Goal: Information Seeking & Learning: Check status

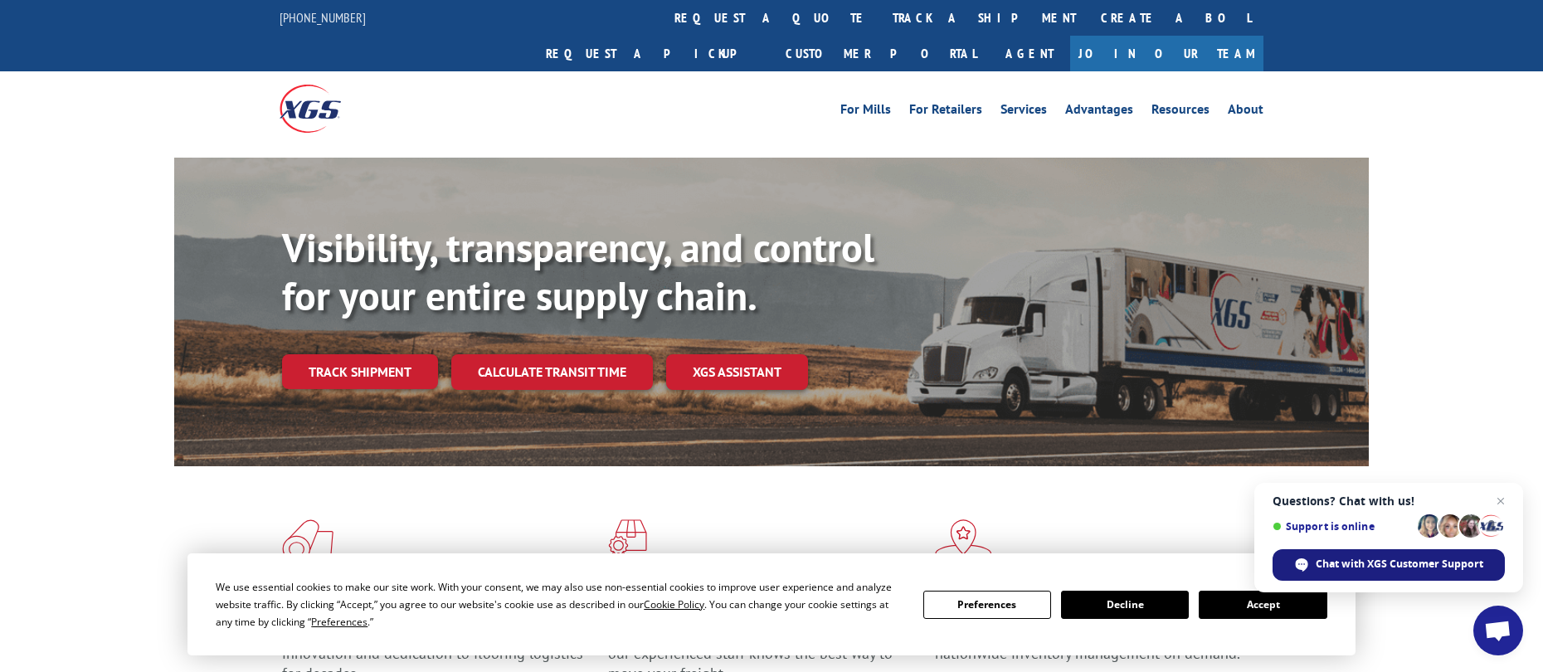
click at [1344, 560] on span "Chat with XGS Customer Support" at bounding box center [1399, 564] width 168 height 15
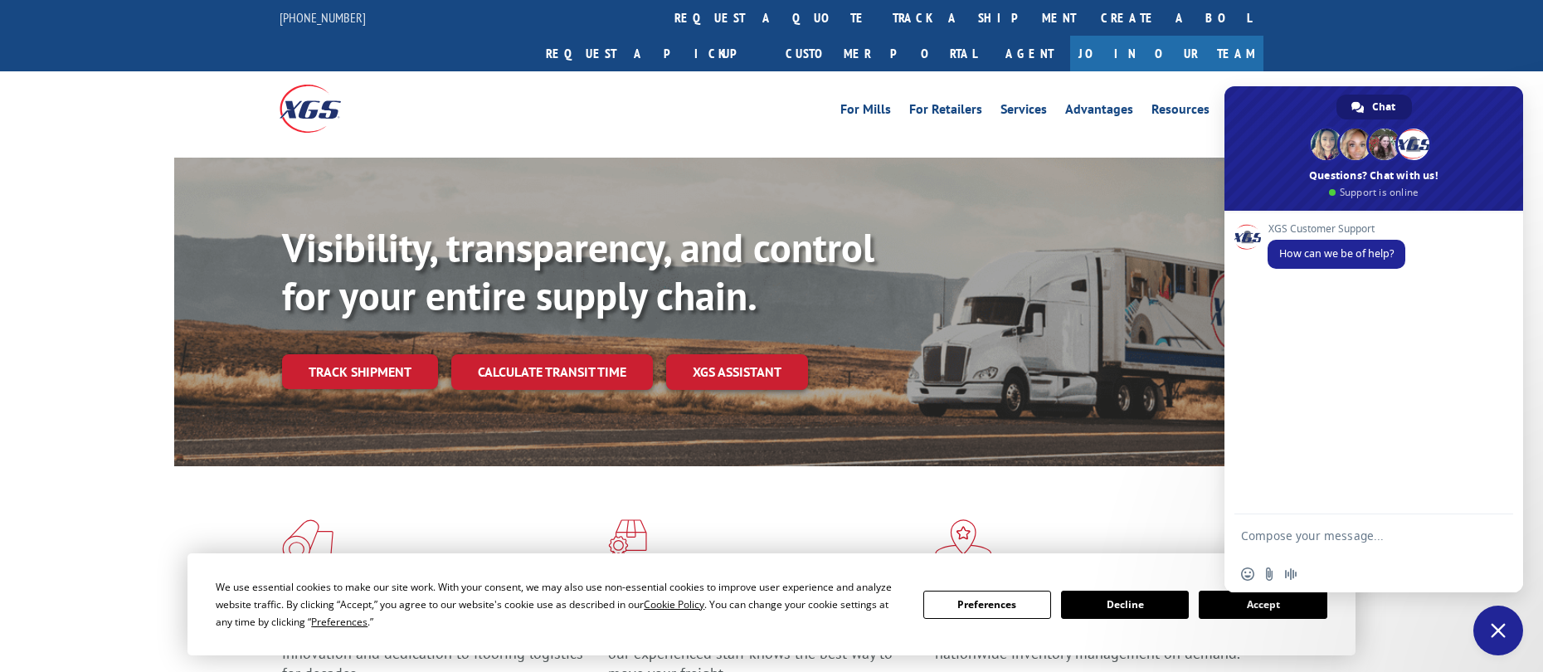
click at [1296, 537] on textarea "Compose your message..." at bounding box center [1357, 534] width 232 height 41
click at [1408, 542] on textarea "Compose your message..." at bounding box center [1357, 534] width 232 height 41
paste textarea "17235531"
type textarea "Hi, I need some help getting the status of PRO 17235531"
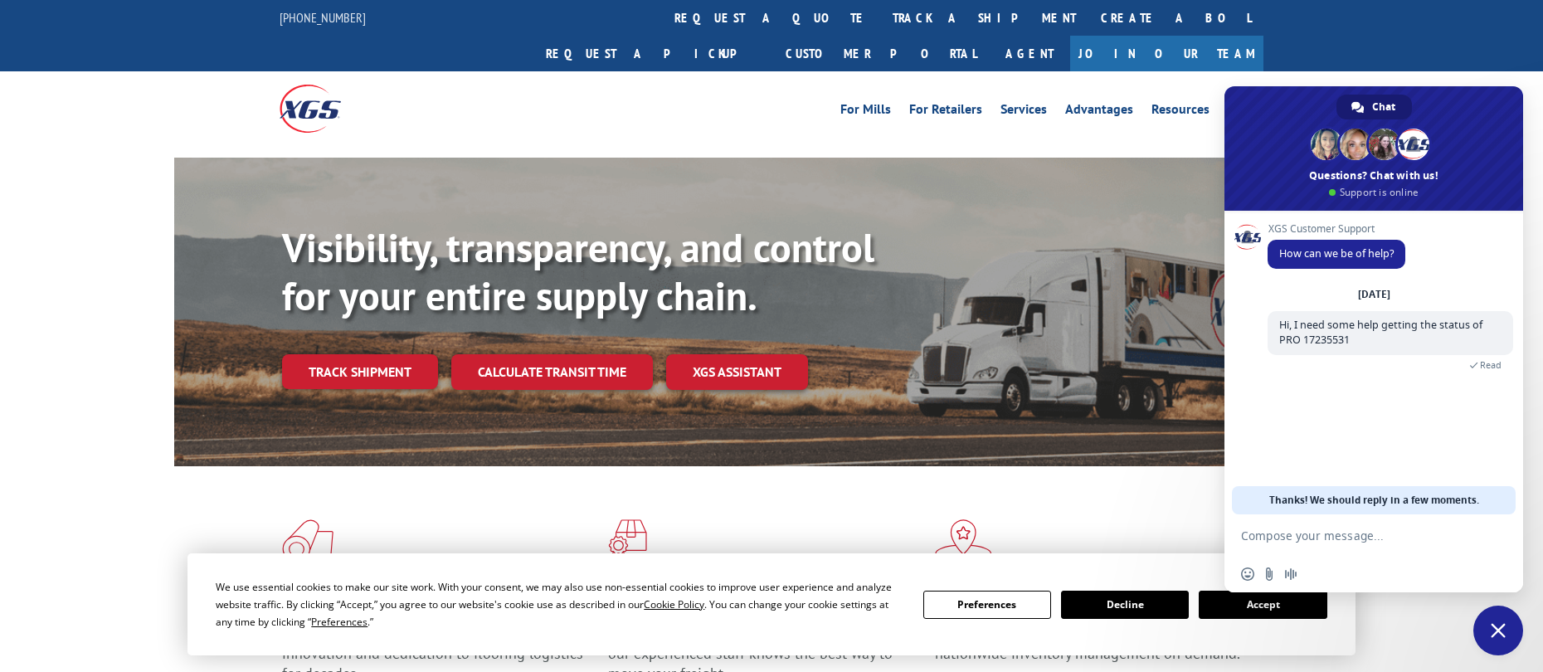
scroll to position [11, 0]
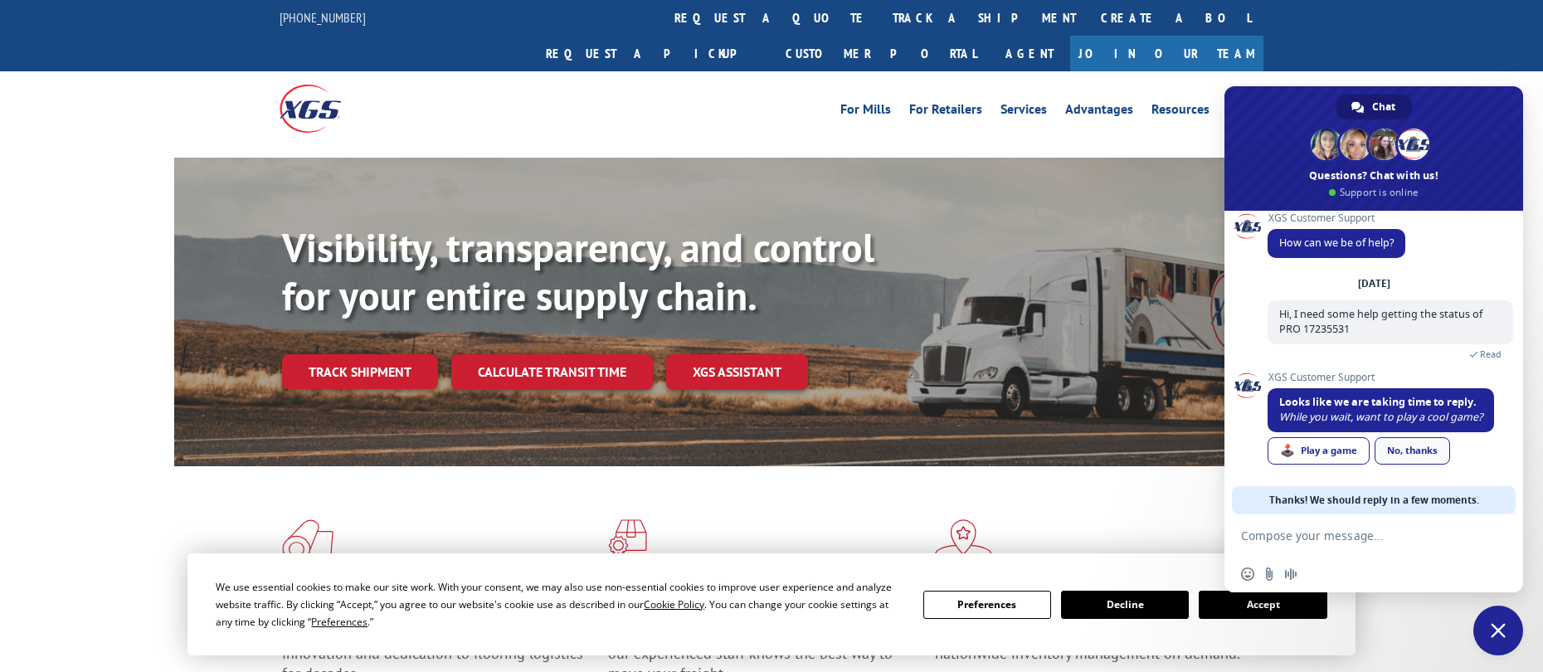
click at [1446, 440] on link "No, thanks" at bounding box center [1411, 450] width 75 height 27
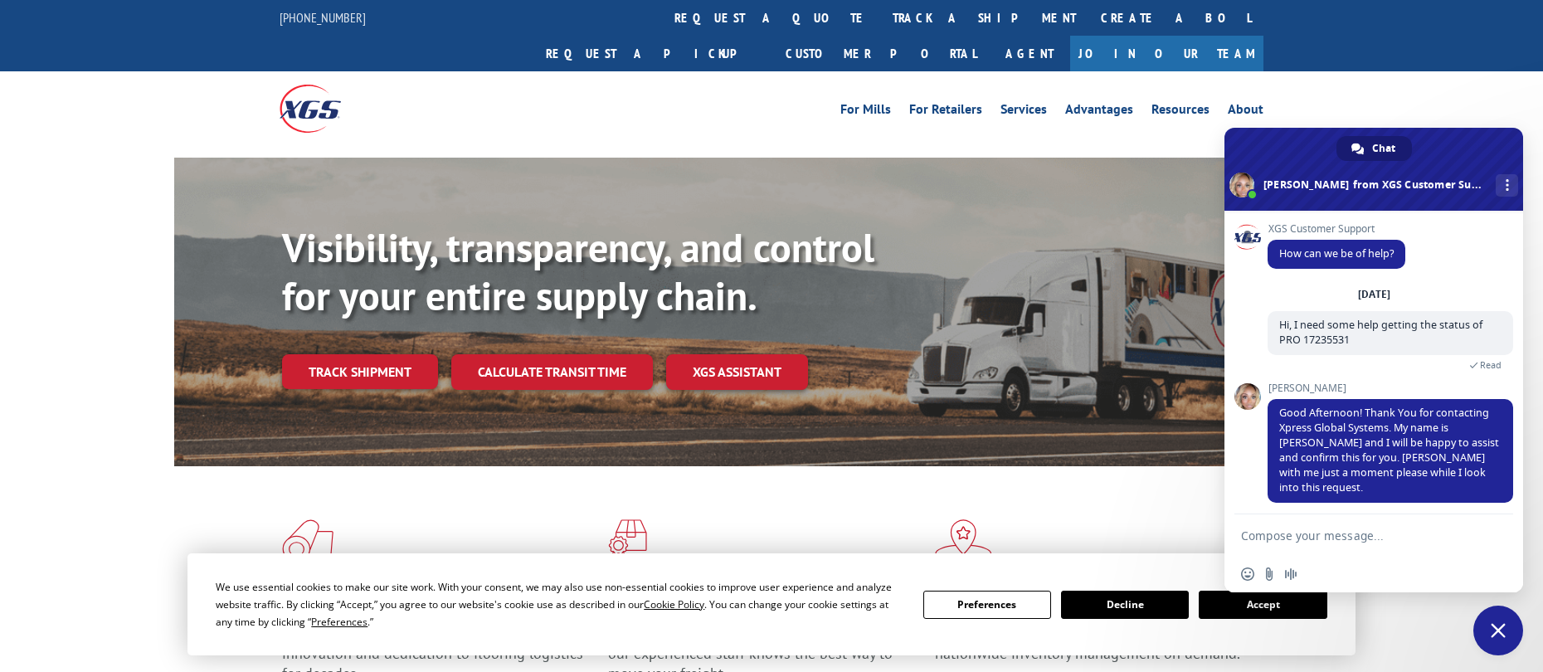
click at [1362, 542] on textarea "Compose your message..." at bounding box center [1357, 534] width 232 height 41
type textarea "Thank you!"
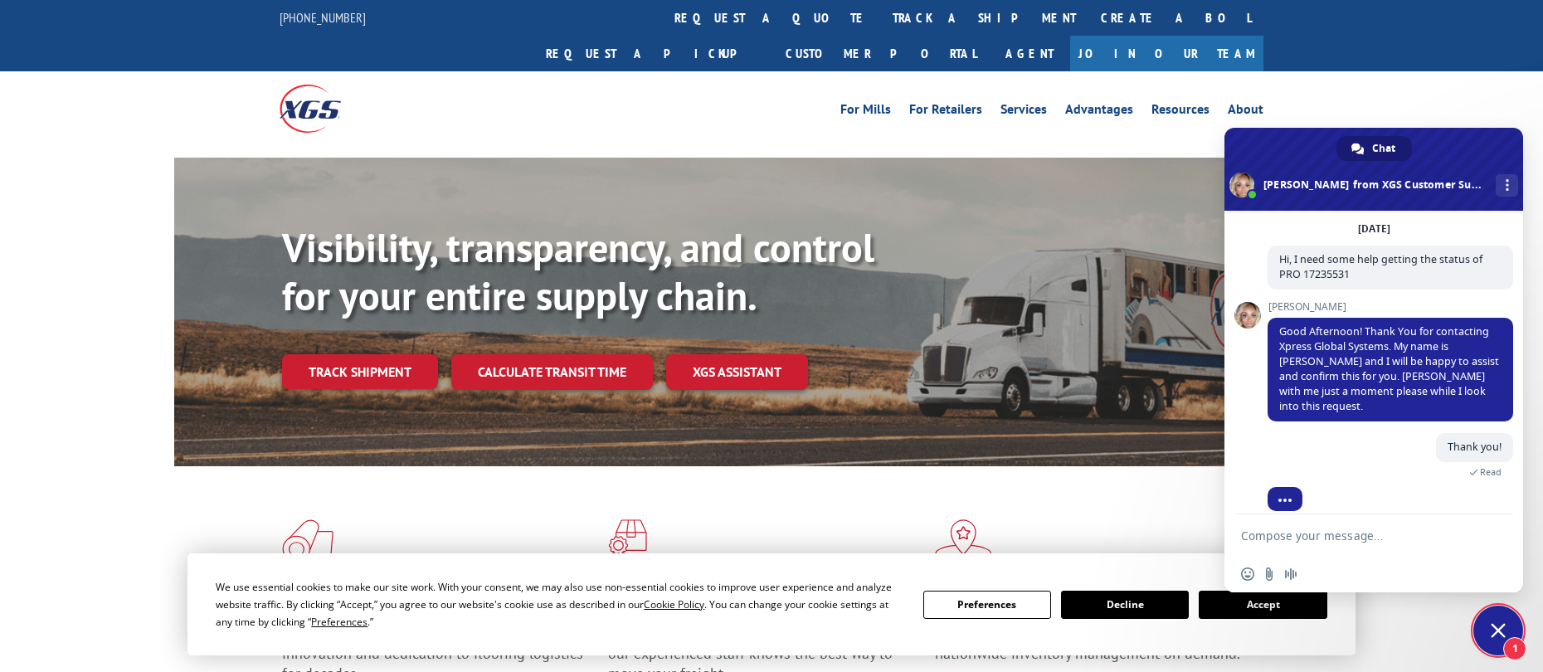
scroll to position [105, 0]
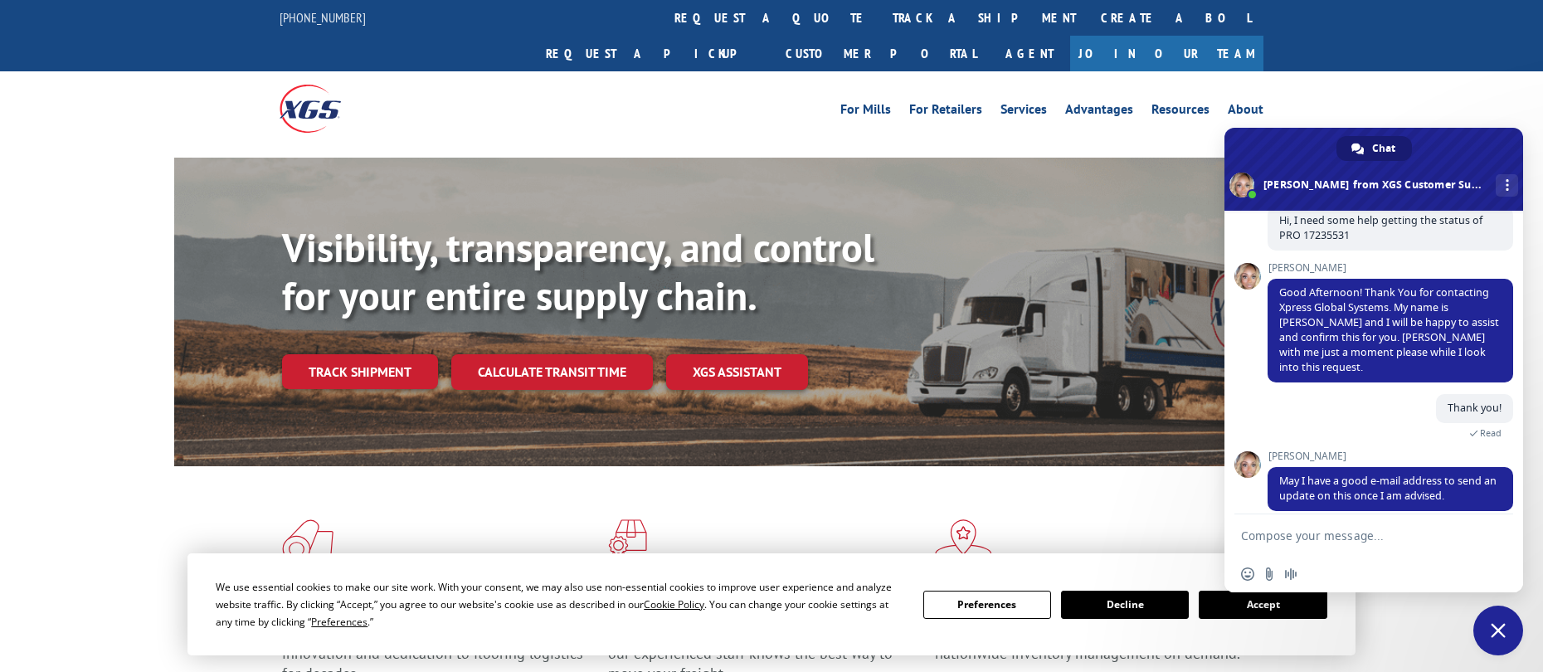
click at [1320, 538] on textarea "Compose your message..." at bounding box center [1357, 534] width 232 height 41
paste textarea "[EMAIL_ADDRESS][DOMAIN_NAME]"
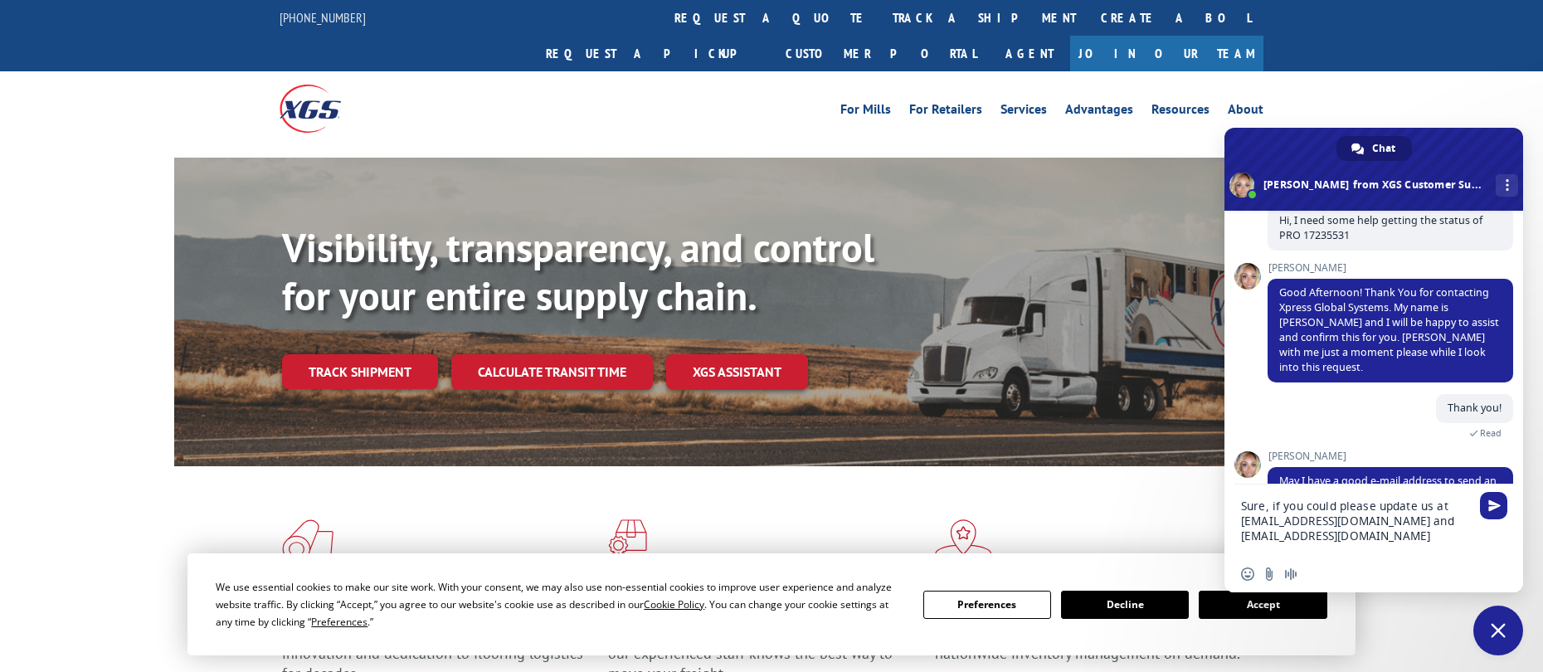
type textarea "Sure, if you could please update us at [EMAIL_ADDRESS][DOMAIN_NAME] and [EMAIL_…"
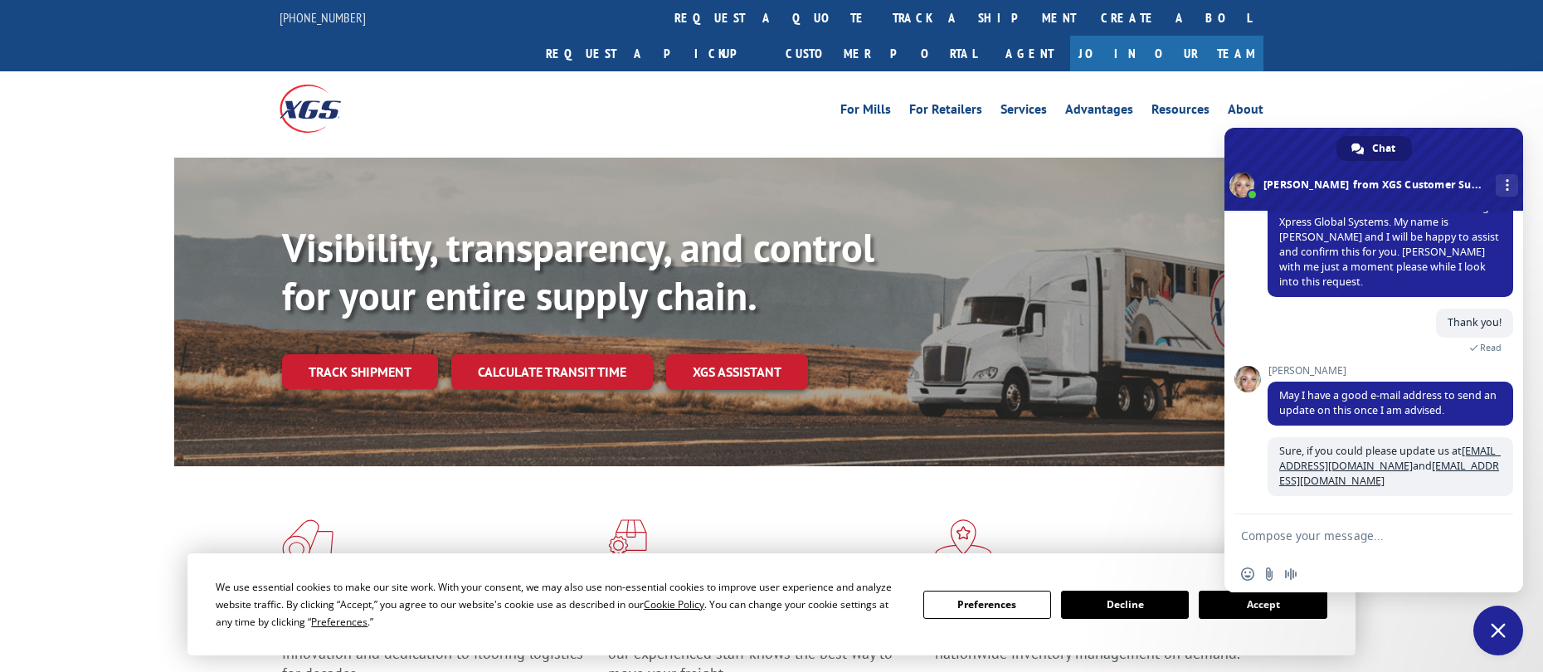
scroll to position [175, 0]
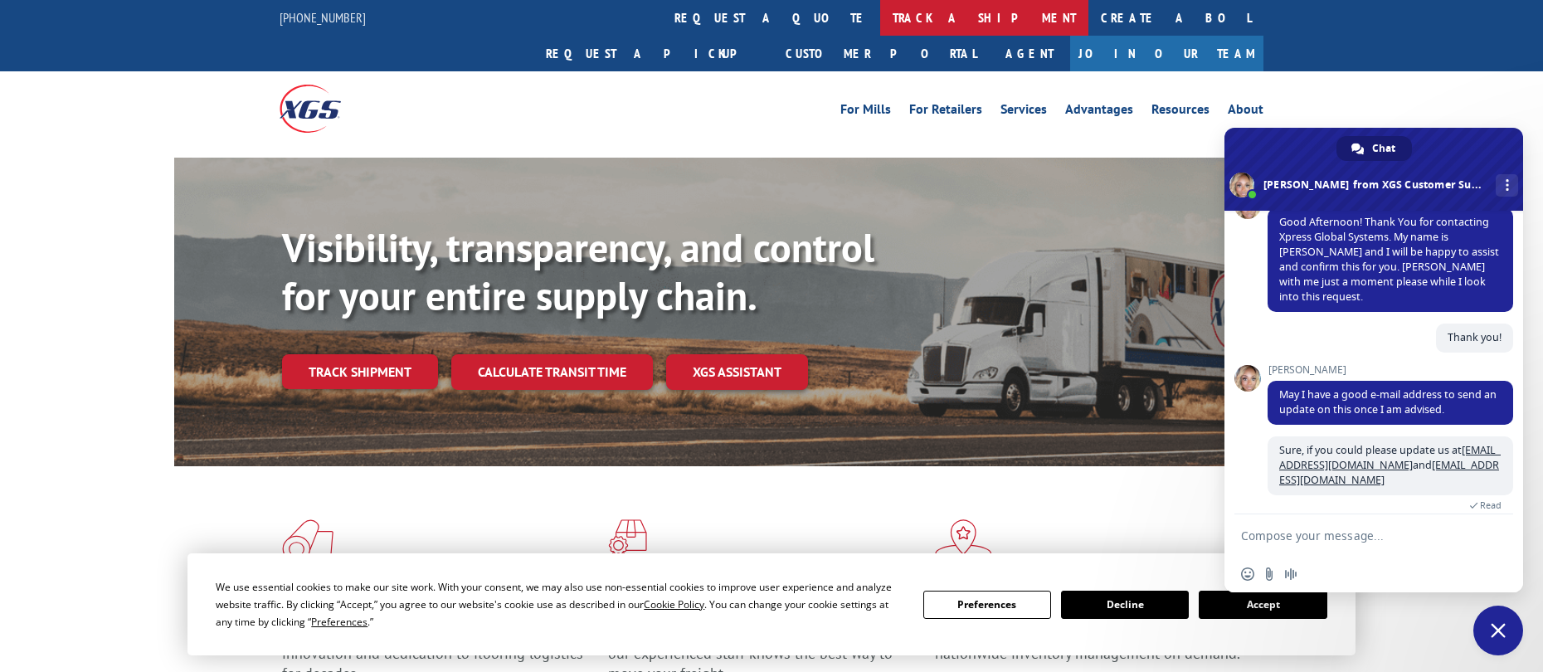
click at [880, 9] on link "track a shipment" at bounding box center [984, 18] width 208 height 36
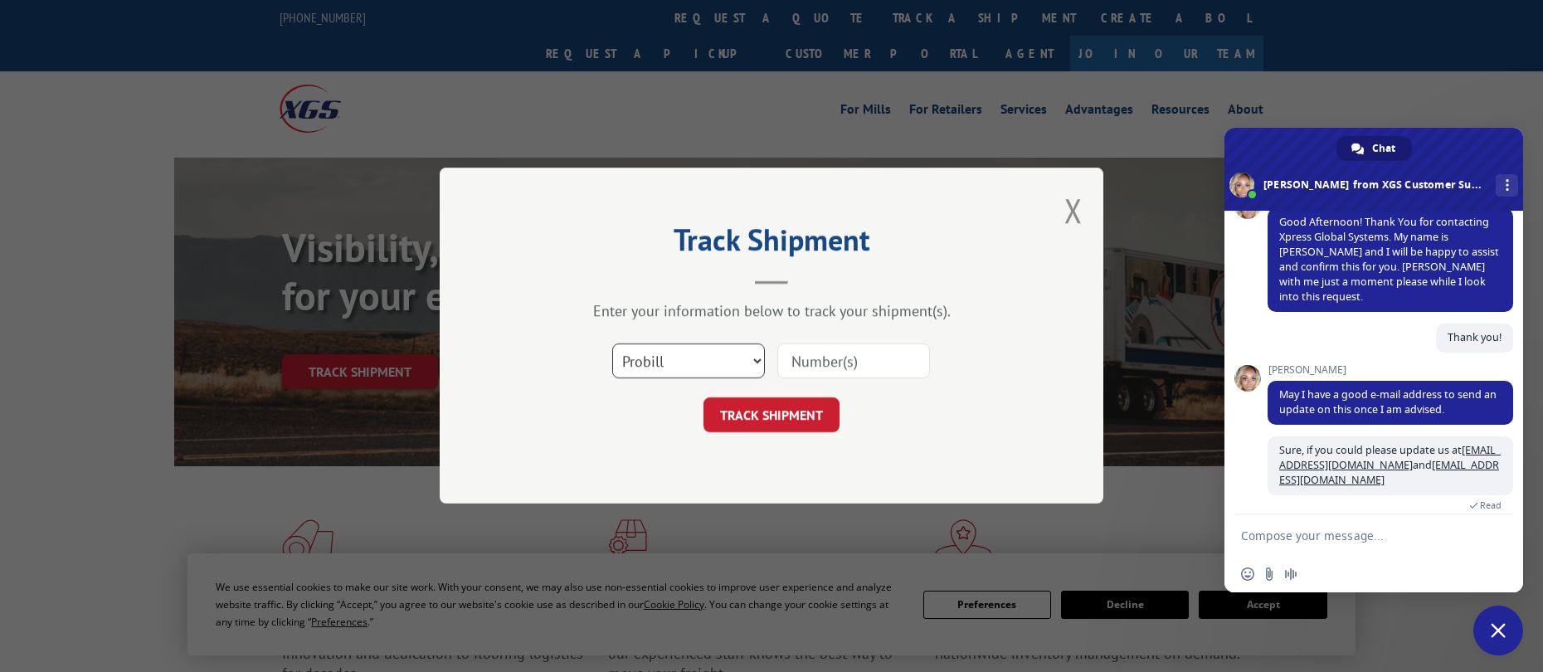
scroll to position [0, 0]
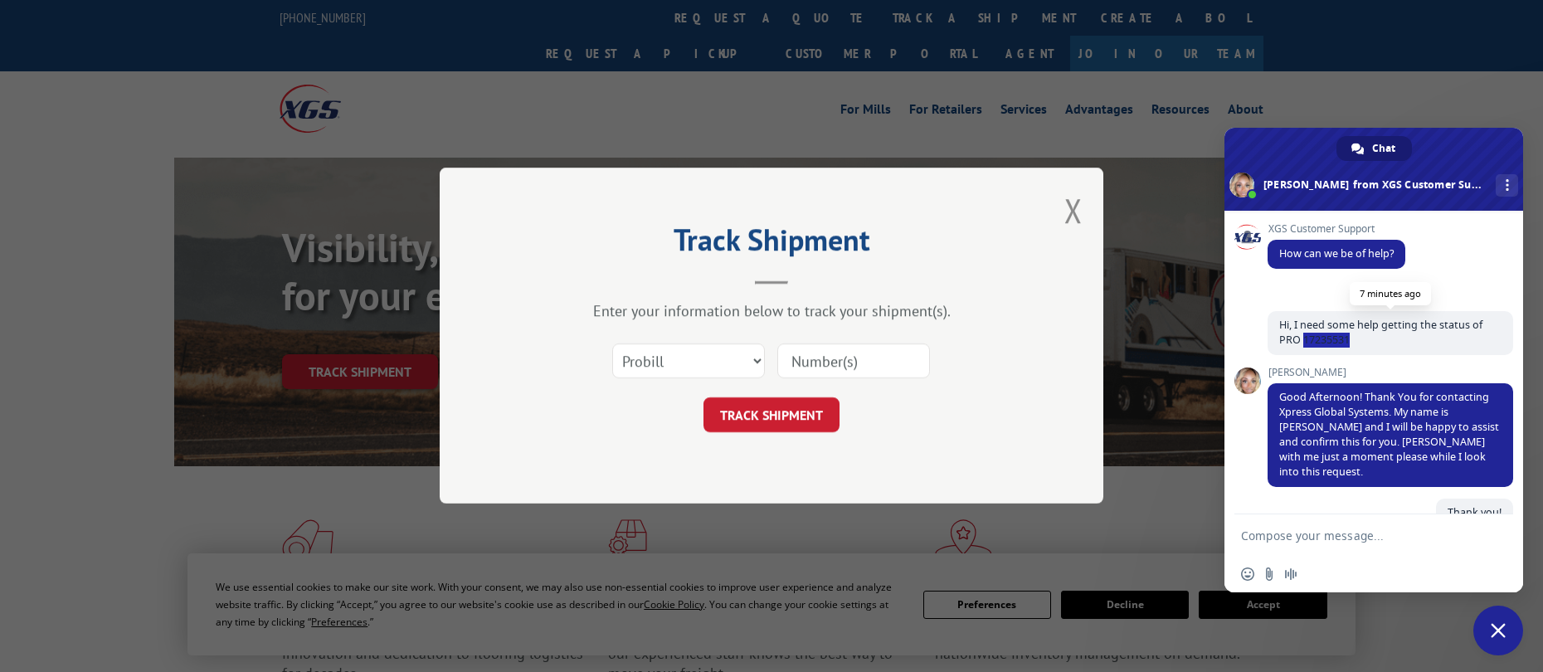
drag, startPoint x: 1354, startPoint y: 343, endPoint x: 1303, endPoint y: 339, distance: 51.5
click at [1303, 339] on span "Hi, I need some help getting the status of PRO 17235531" at bounding box center [1390, 333] width 246 height 44
copy span "17235531"
click at [821, 361] on input at bounding box center [853, 361] width 153 height 35
paste input "17235531"
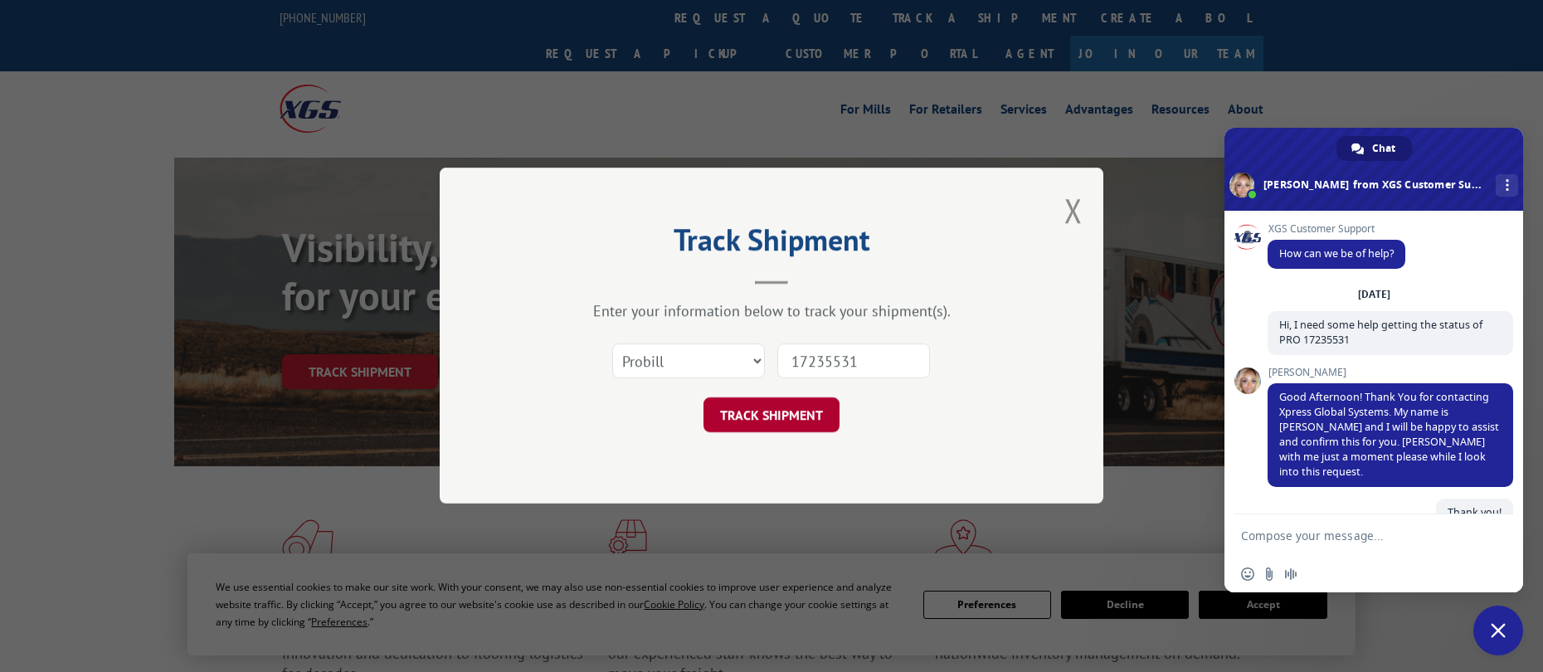
type input "17235531"
click at [749, 406] on button "TRACK SHIPMENT" at bounding box center [771, 415] width 136 height 35
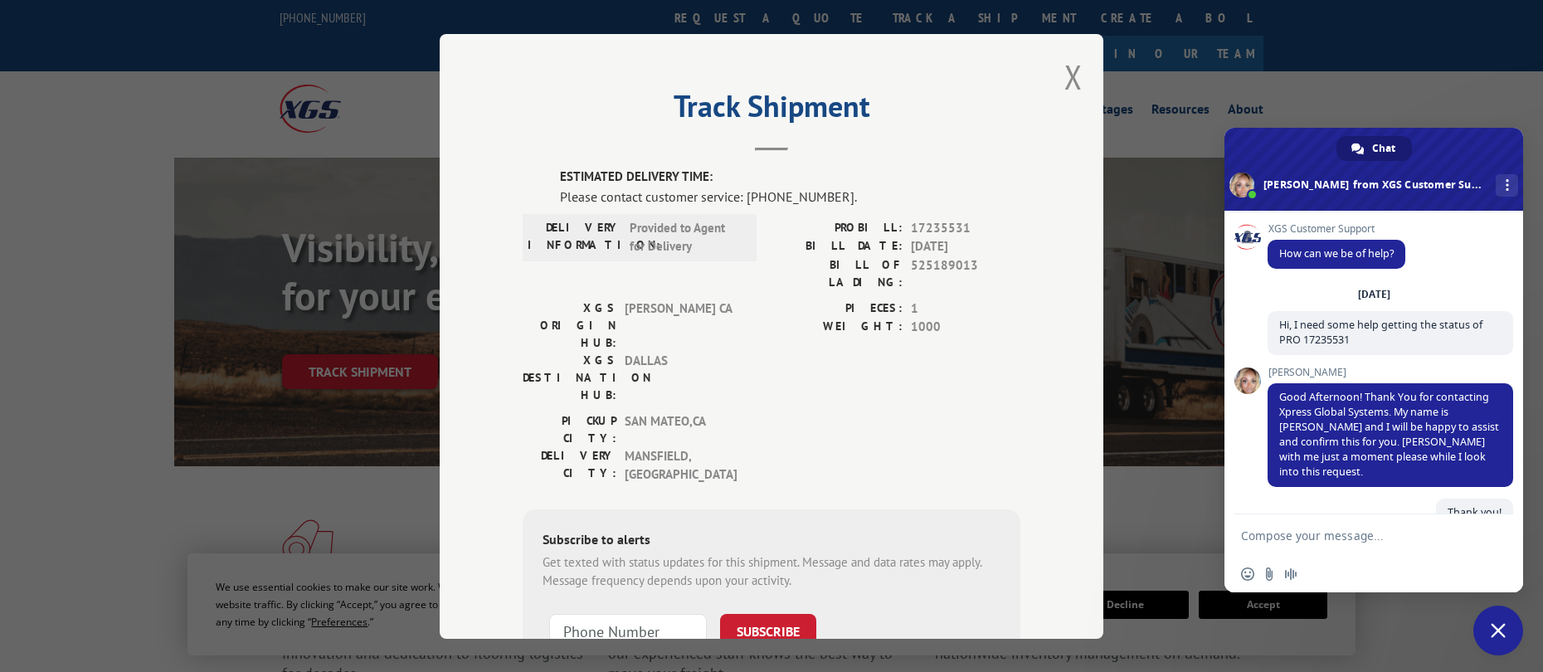
scroll to position [109, 0]
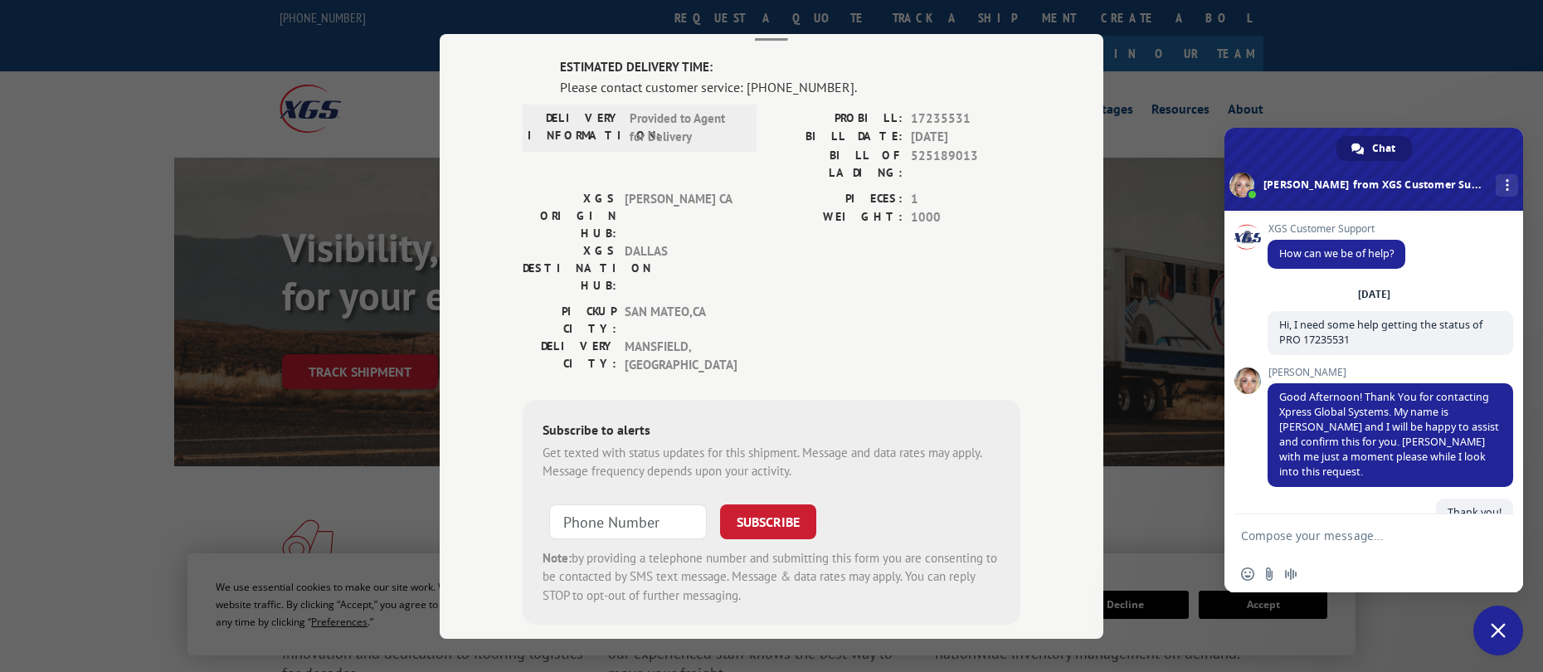
click at [1139, 224] on div "Track Shipment ESTIMATED DELIVERY TIME: Please contact customer service: [PHONE…" at bounding box center [771, 336] width 1543 height 672
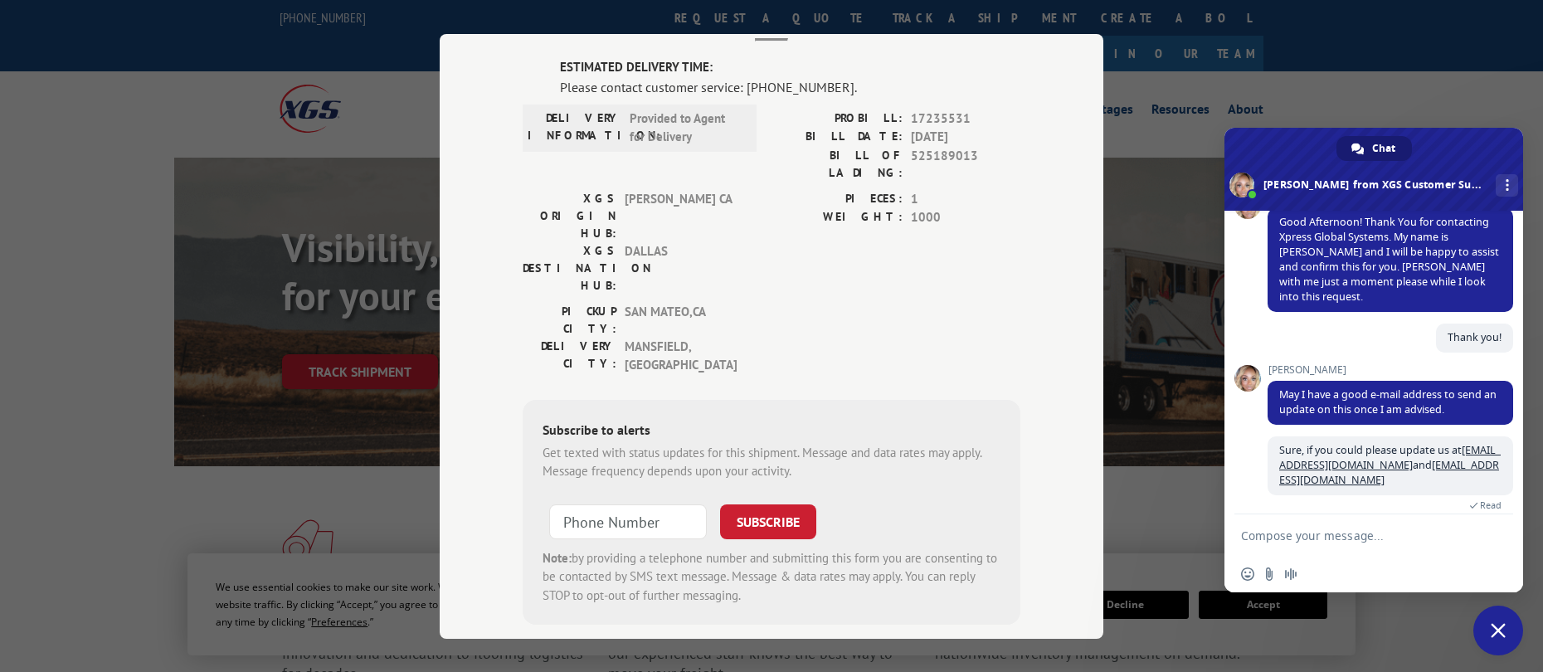
click at [1352, 541] on textarea "Compose your message..." at bounding box center [1357, 534] width 232 height 41
type textarea "Do you know roughly when we could expect an update?"
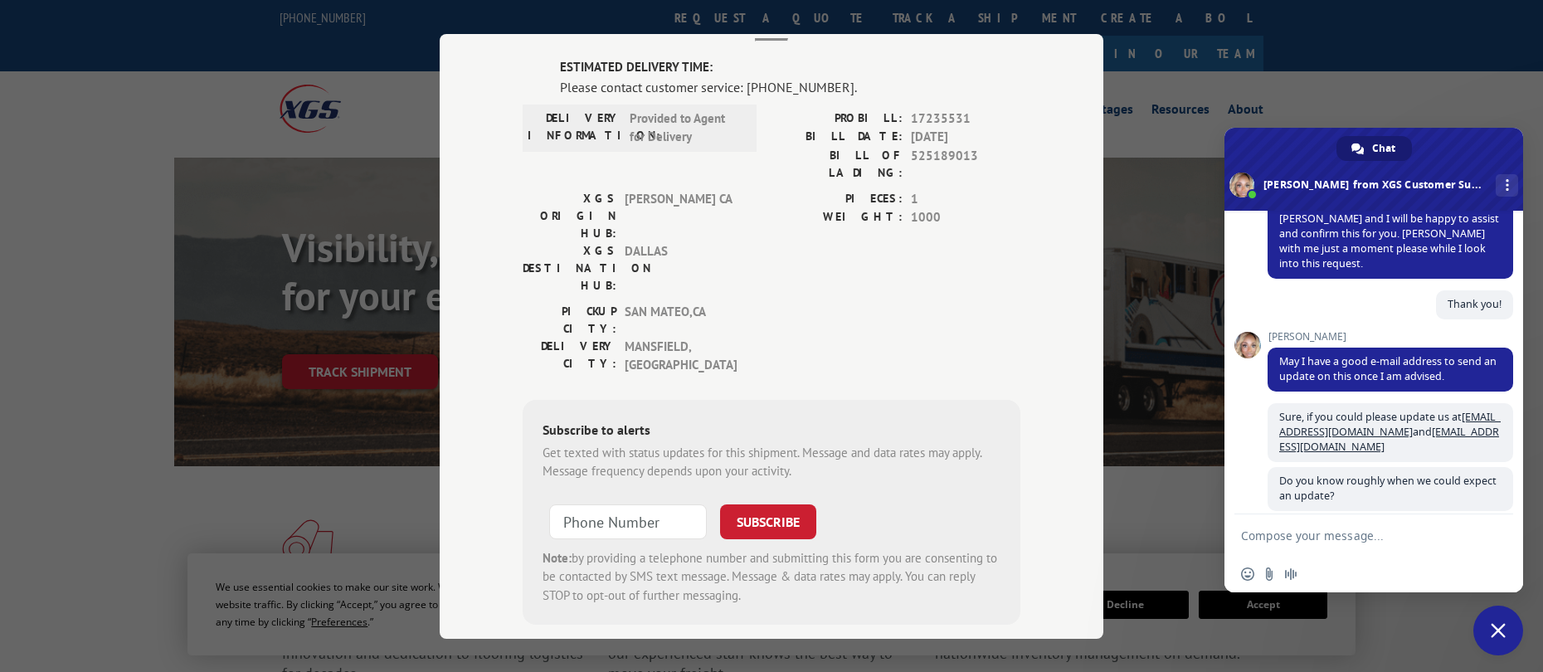
scroll to position [224, 0]
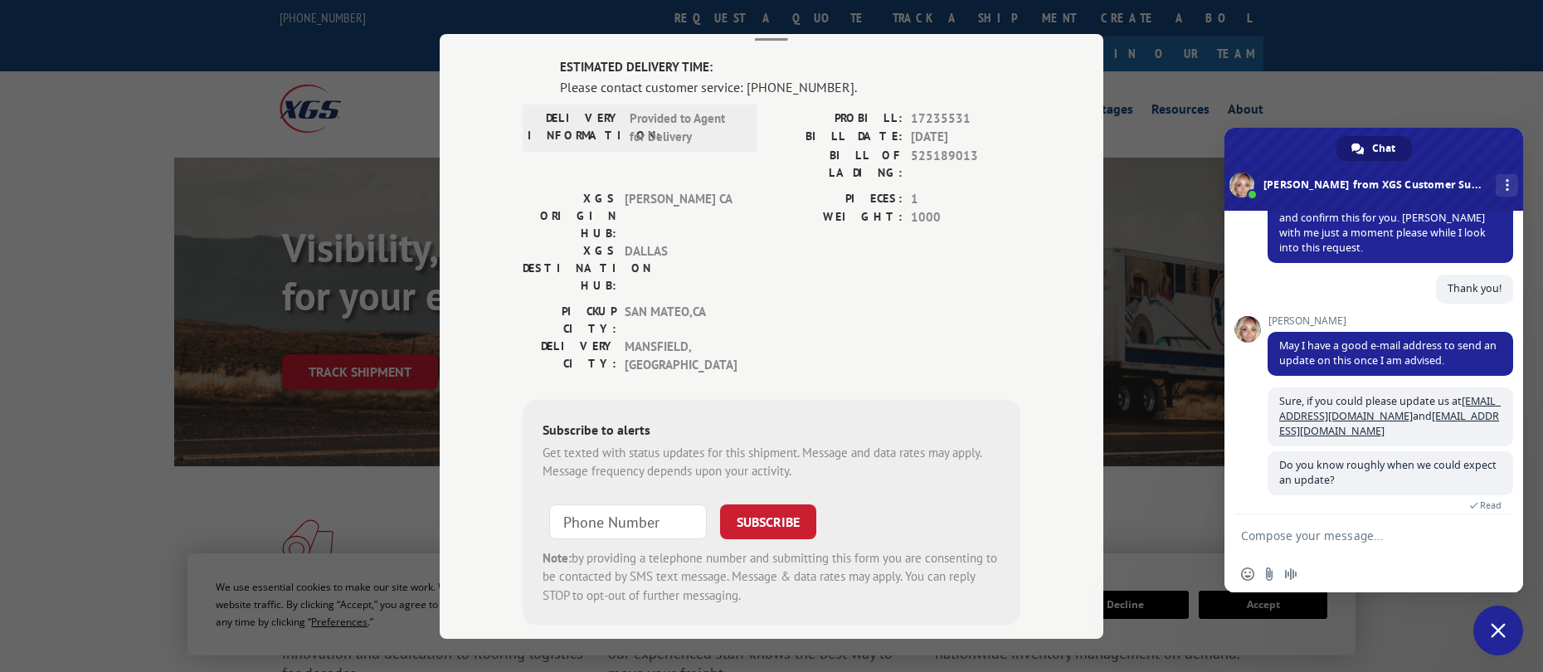
click at [1449, 539] on textarea "Compose your message..." at bounding box center [1357, 534] width 232 height 41
click at [1373, 535] on textarea "Compose your message..." at bounding box center [1357, 534] width 232 height 41
type textarea "c"
type textarea "d"
click at [1446, 518] on textarea "do you know if it's possible to get" at bounding box center [1357, 527] width 232 height 56
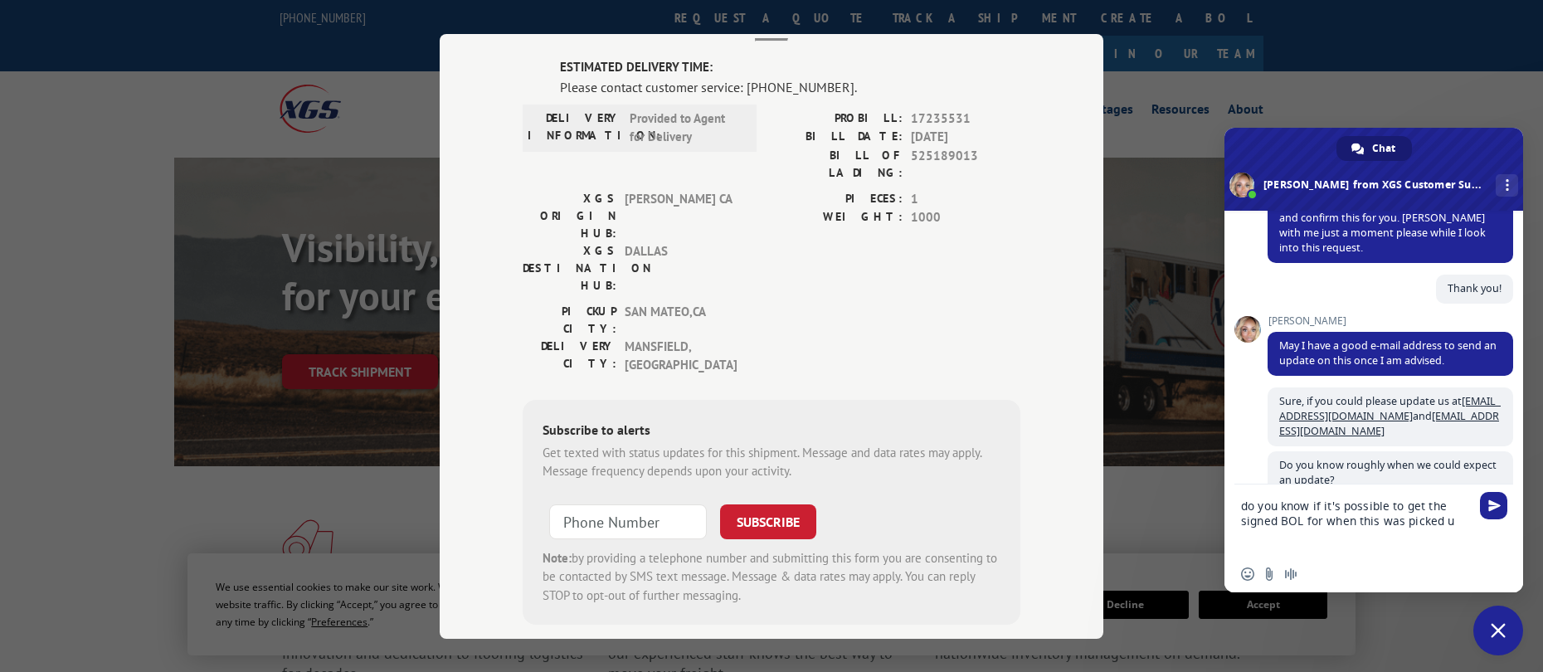
type textarea "do you know if it's possible to get the signed BOL for when this was picked up"
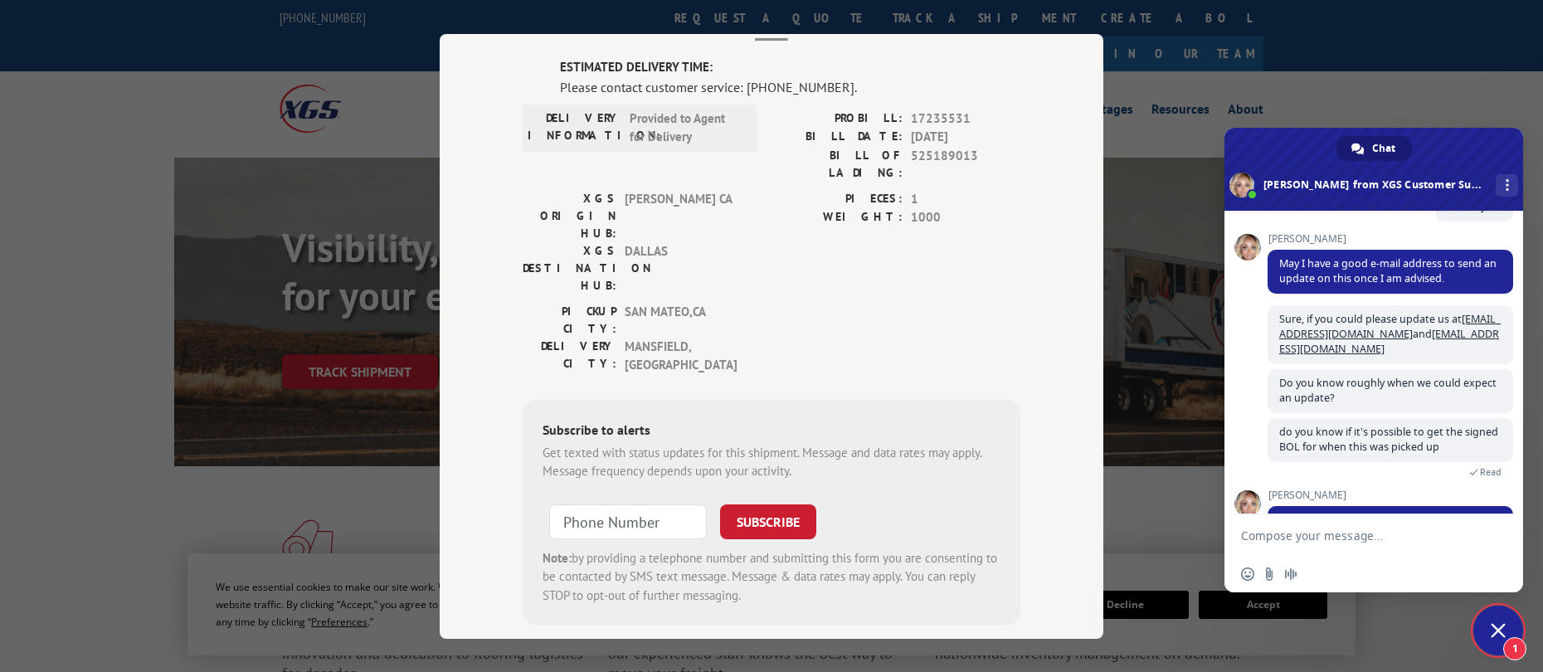
scroll to position [375, 0]
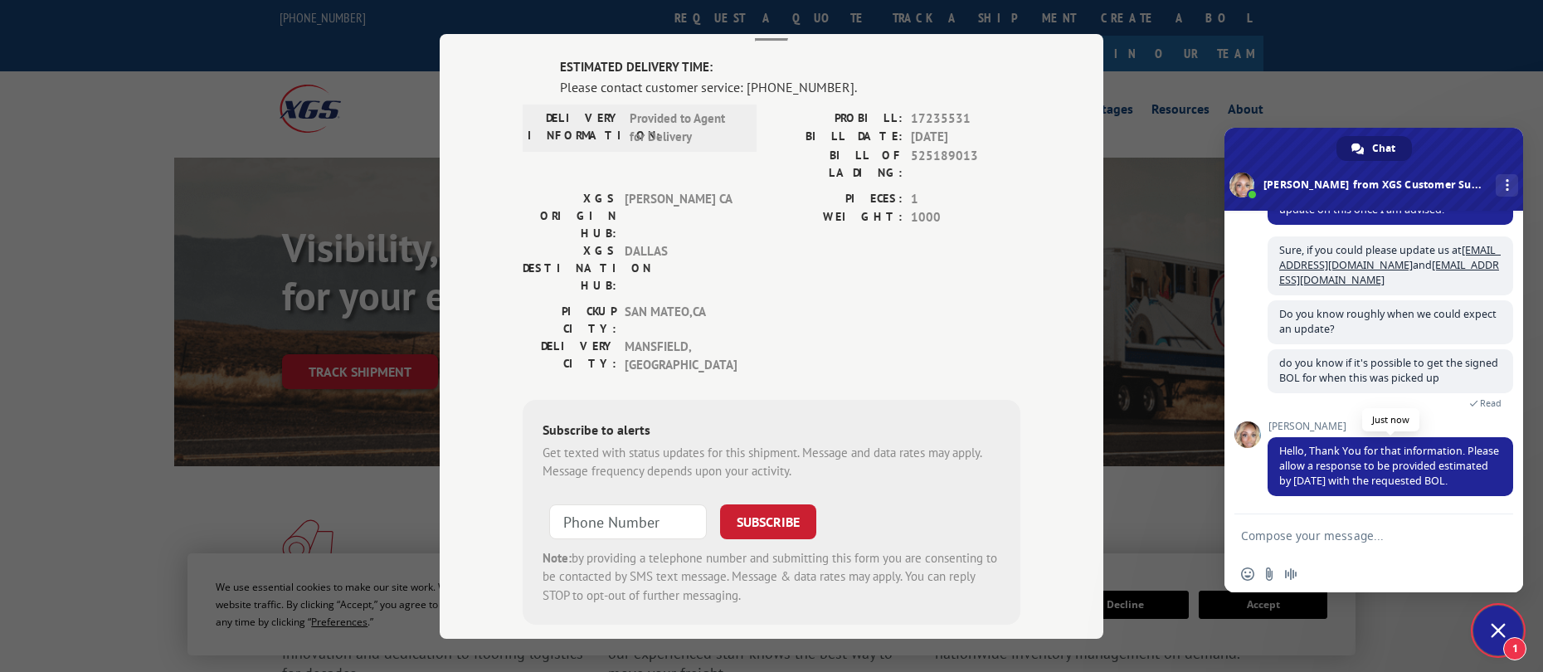
click at [1417, 456] on span "Hello, Thank You for that information. Please allow a response to be provided e…" at bounding box center [1389, 466] width 220 height 44
click at [1471, 526] on textarea "Compose your message..." at bounding box center [1357, 534] width 232 height 41
click at [1472, 544] on textarea "Compose your message..." at bounding box center [1357, 534] width 232 height 41
type textarea "Got it, thank you"
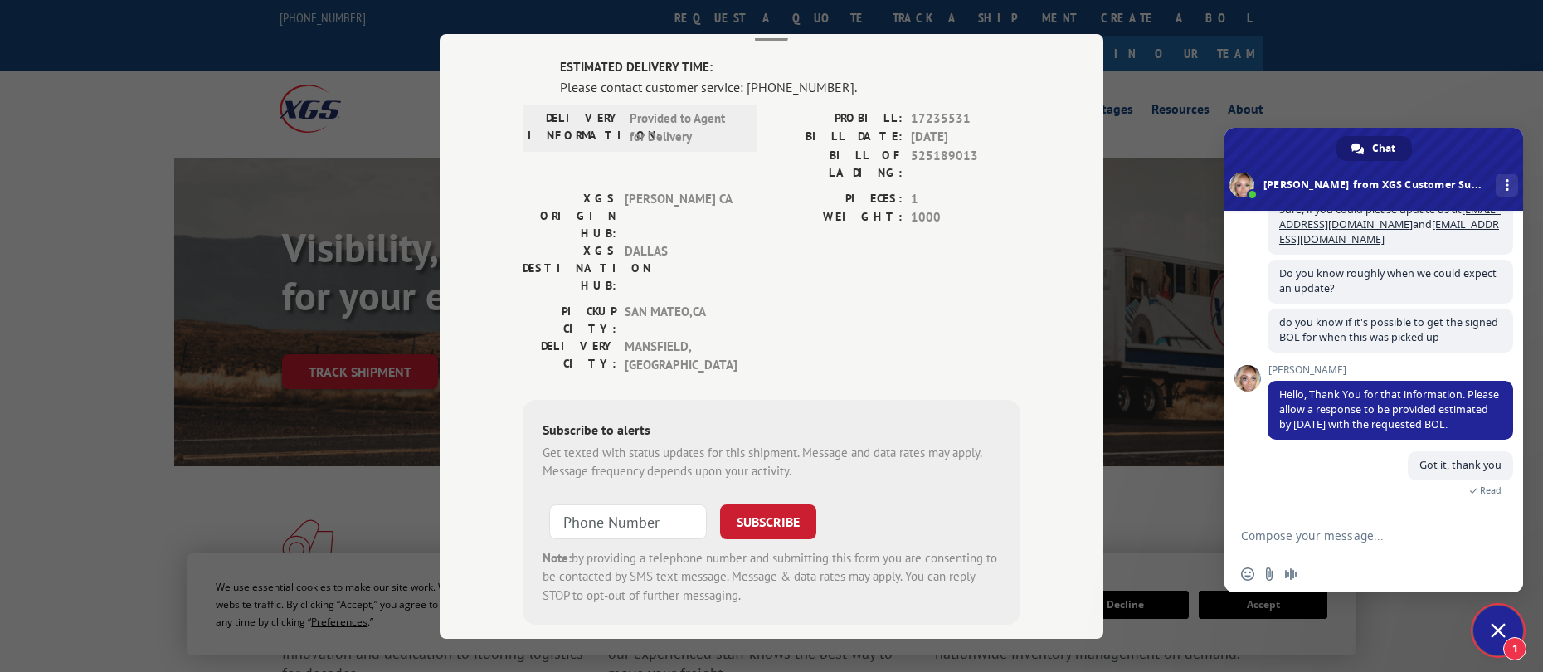
scroll to position [582, 0]
